Goal: Task Accomplishment & Management: Use online tool/utility

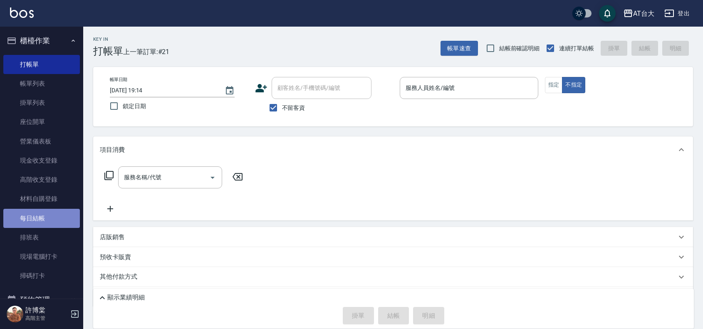
click at [46, 221] on link "每日結帳" at bounding box center [41, 218] width 77 height 19
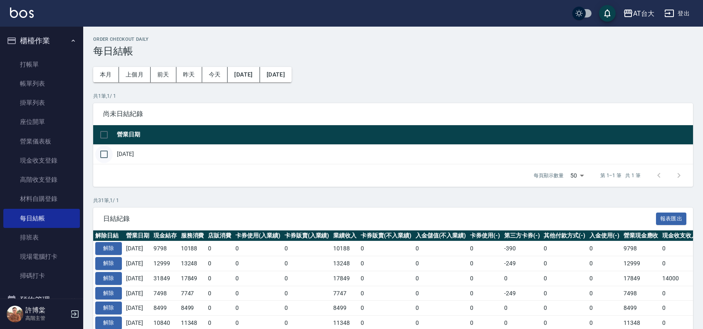
click at [100, 158] on input "checkbox" at bounding box center [103, 154] width 17 height 17
checkbox input "true"
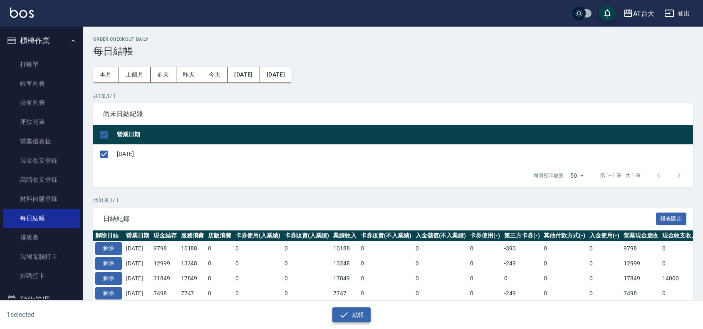
click at [354, 310] on button "結帳" at bounding box center [351, 314] width 39 height 15
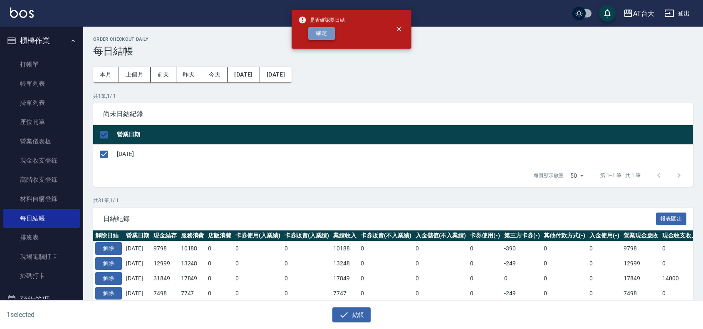
click at [319, 37] on button "確定" at bounding box center [321, 33] width 27 height 13
checkbox input "false"
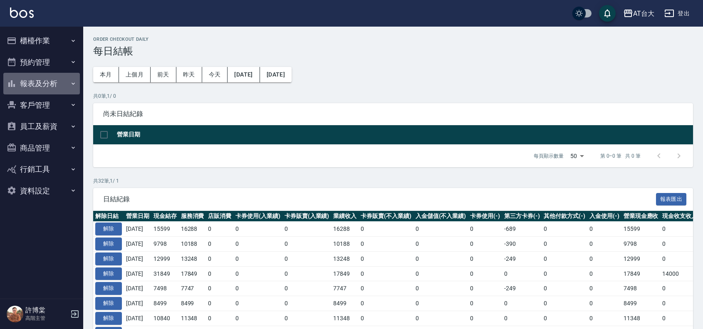
click at [29, 86] on button "報表及分析" at bounding box center [41, 84] width 77 height 22
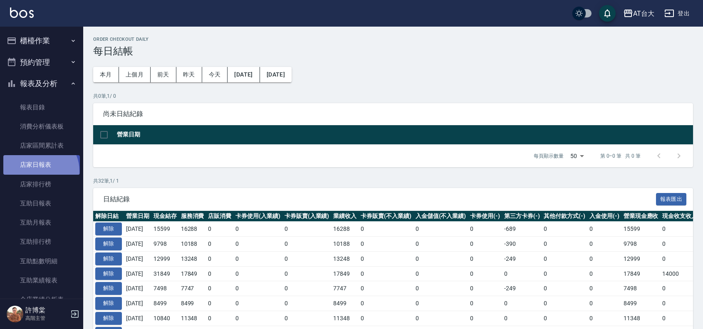
click at [37, 171] on link "店家日報表" at bounding box center [41, 164] width 77 height 19
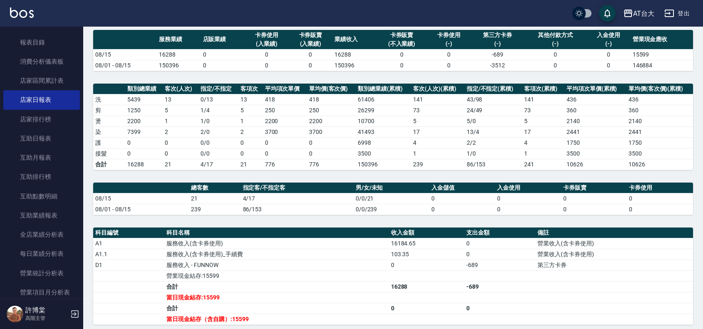
scroll to position [208, 0]
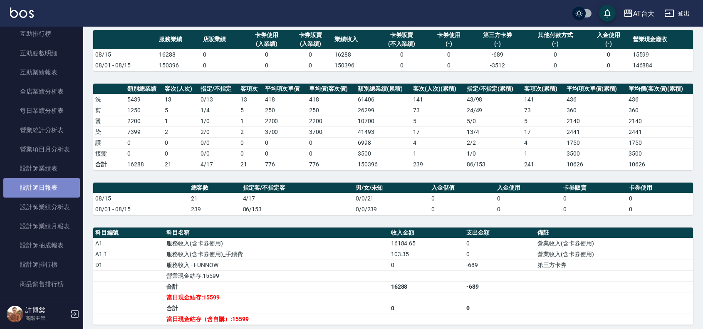
click at [65, 186] on link "設計師日報表" at bounding box center [41, 187] width 77 height 19
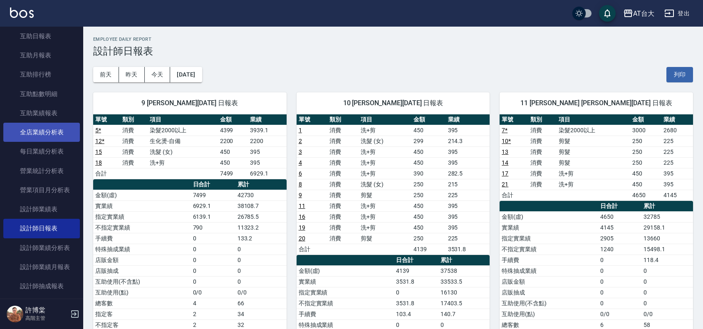
scroll to position [104, 0]
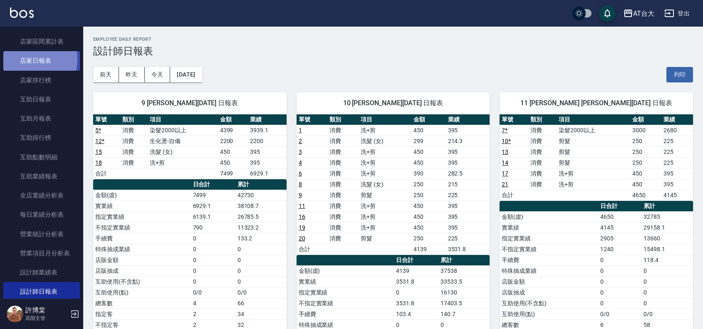
click at [30, 59] on link "店家日報表" at bounding box center [41, 60] width 77 height 19
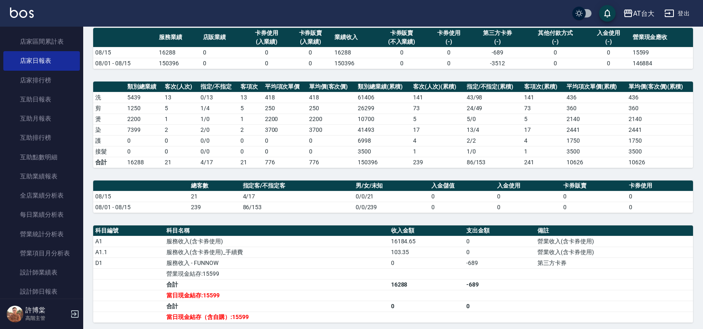
scroll to position [75, 0]
